Goal: Task Accomplishment & Management: Manage account settings

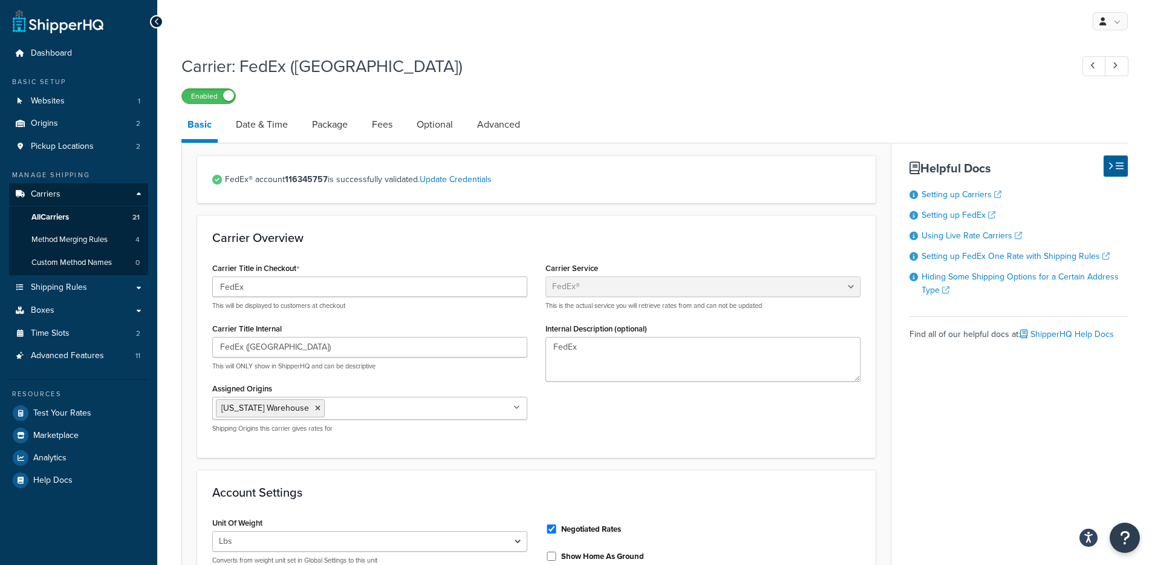
select select "fedEx"
select select "REGULAR_PICKUP"
select select "YOUR_PACKAGING"
click at [1122, 3] on div "My Profile Billing Global Settings Contact Us Logout" at bounding box center [654, 21] width 995 height 42
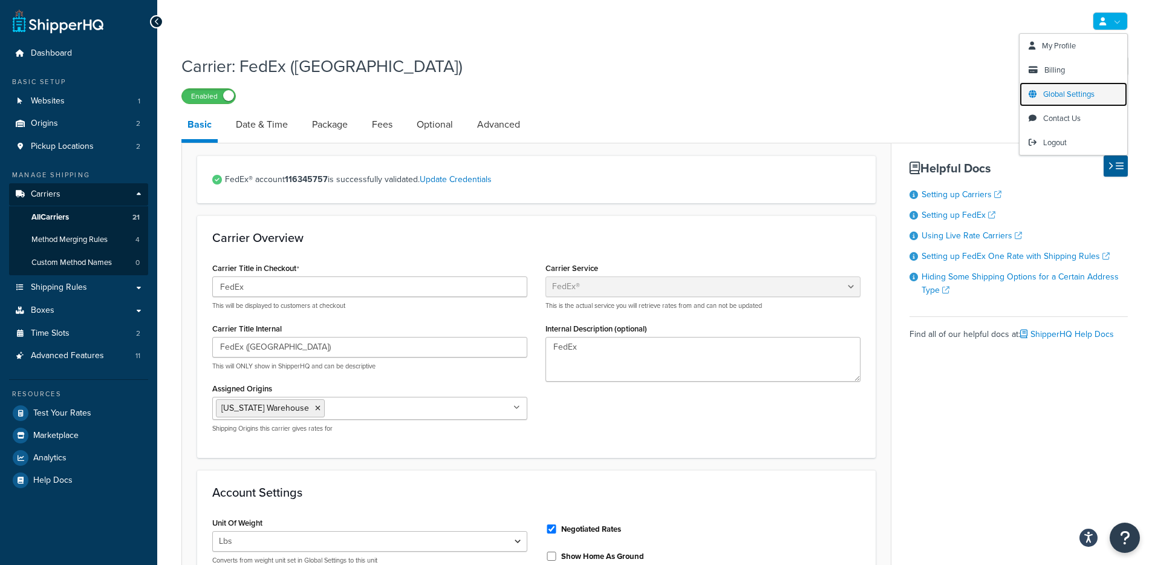
click at [1061, 91] on span "Global Settings" at bounding box center [1069, 93] width 51 height 11
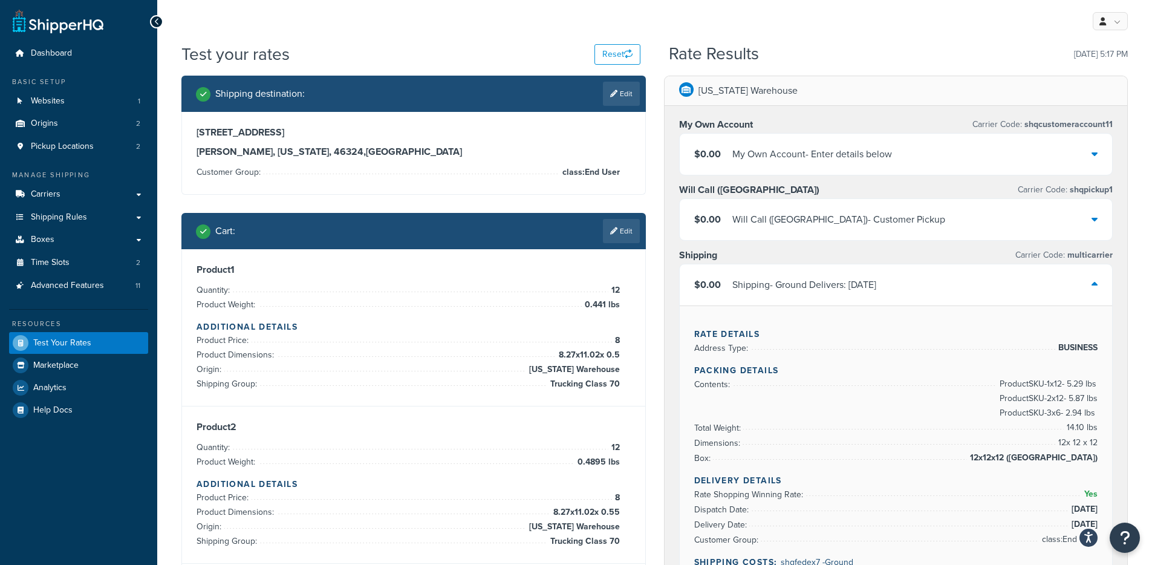
click at [628, 158] on div "[STREET_ADDRESS][US_STATE] Customer Group: class:End User" at bounding box center [414, 152] width 434 height 53
drag, startPoint x: 628, startPoint y: 169, endPoint x: 619, endPoint y: 170, distance: 9.2
click at [619, 170] on div "[STREET_ADDRESS][US_STATE] Customer Group: class:End User" at bounding box center [414, 152] width 434 height 53
copy li "class:End User"
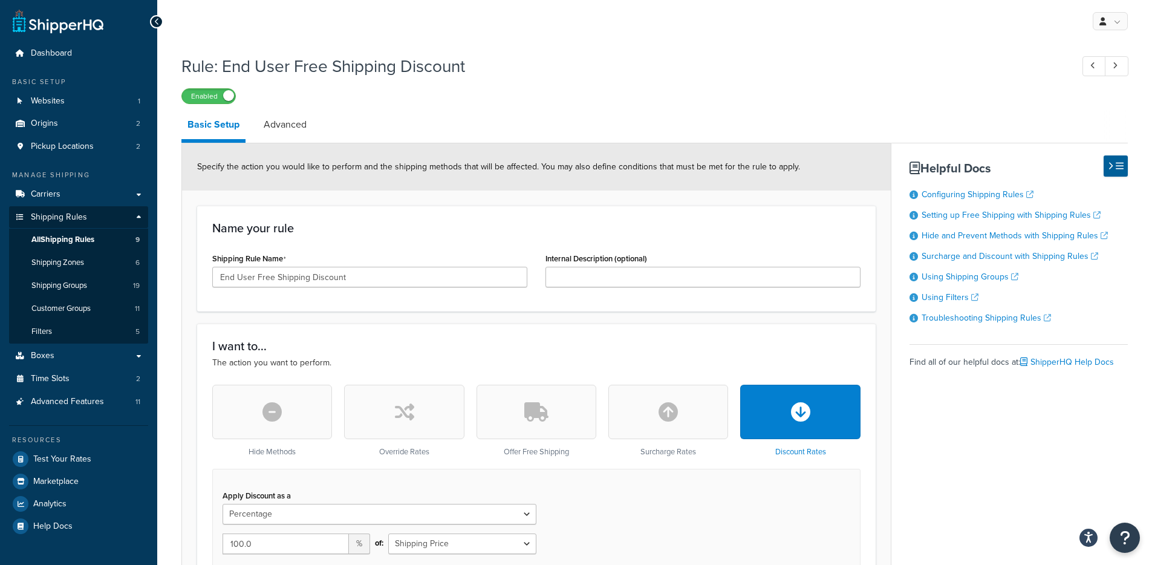
select select "PERCENTAGE"
click at [221, 60] on h1 "Rule: End User Free Shipping Discount" at bounding box center [620, 66] width 879 height 24
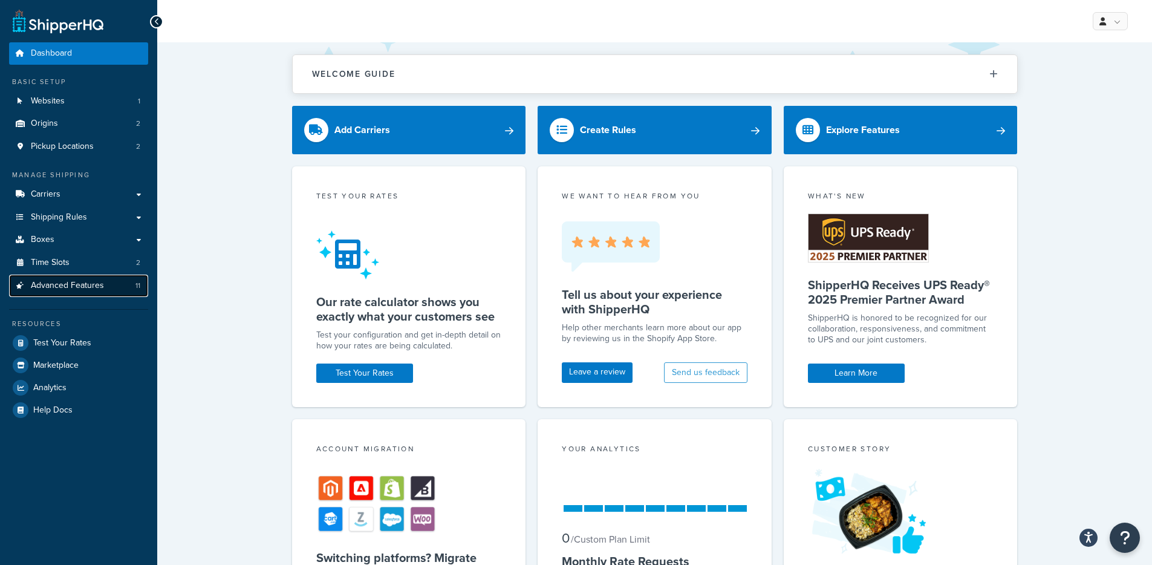
click at [74, 288] on span "Advanced Features" at bounding box center [67, 286] width 73 height 10
